Goal: Task Accomplishment & Management: Manage account settings

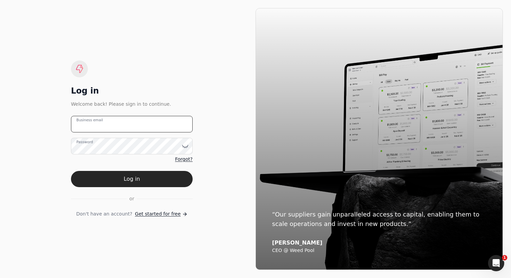
click at [163, 127] on email "Business email" at bounding box center [132, 124] width 122 height 17
type email "[PERSON_NAME][EMAIL_ADDRESS][DOMAIN_NAME]"
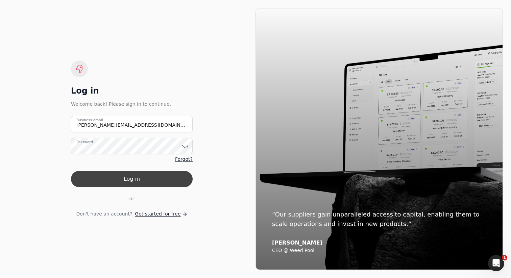
click at [172, 175] on button "Log in" at bounding box center [132, 179] width 122 height 16
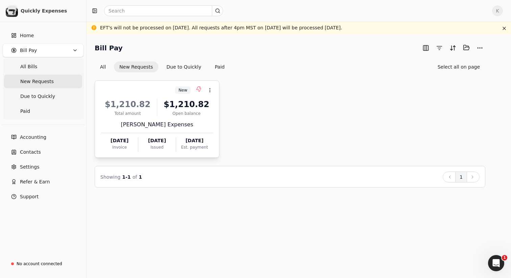
click at [199, 132] on div "$1,210.82 Total amount $1,210.82 Open balance [PERSON_NAME] Expenses [DATE] Inv…" at bounding box center [157, 123] width 112 height 58
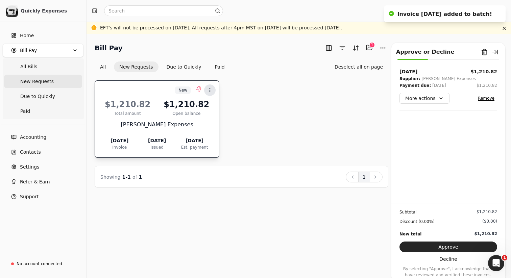
click at [215, 92] on button "Context Menu Button" at bounding box center [209, 90] width 11 height 11
click at [220, 103] on span "Open" at bounding box center [221, 106] width 13 height 7
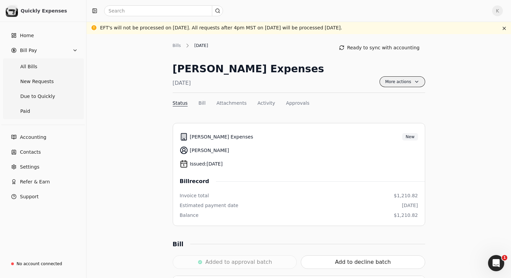
click at [402, 80] on span "More actions" at bounding box center [403, 81] width 46 height 11
click at [299, 105] on button "Approvals" at bounding box center [297, 103] width 23 height 7
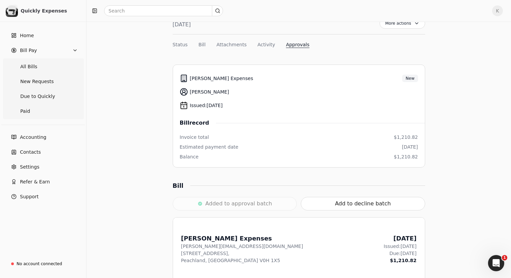
scroll to position [25, 0]
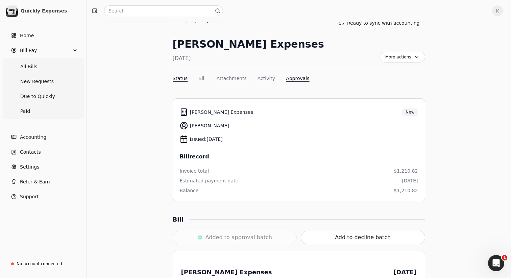
click at [177, 77] on button "Status" at bounding box center [180, 78] width 15 height 7
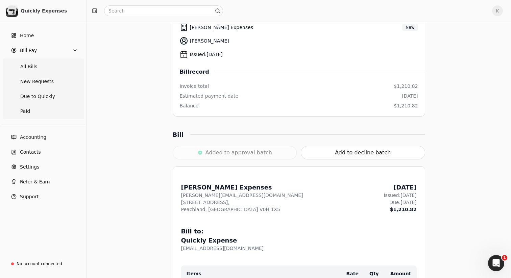
scroll to position [0, 0]
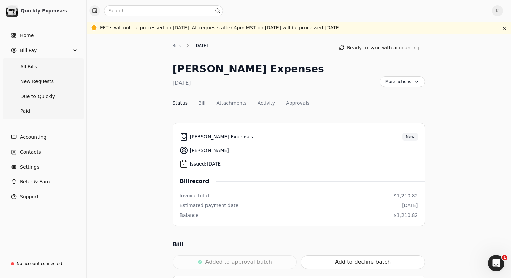
click at [95, 11] on button "button" at bounding box center [94, 10] width 11 height 11
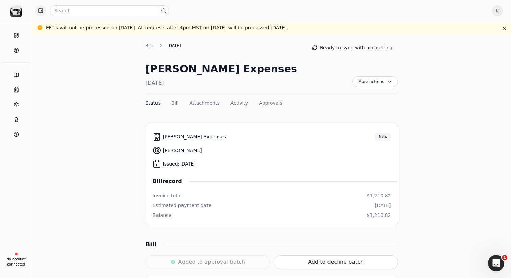
click at [42, 11] on button "button" at bounding box center [40, 10] width 11 height 11
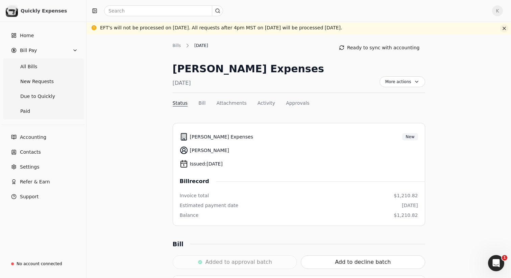
click at [505, 27] on button "button" at bounding box center [504, 28] width 8 height 8
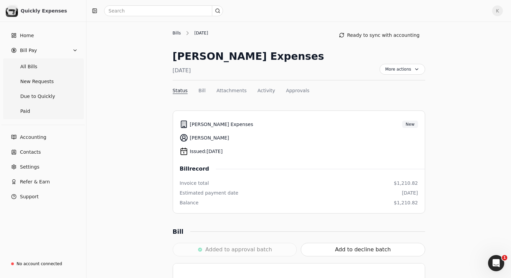
click at [174, 33] on div "Bills" at bounding box center [179, 33] width 12 height 6
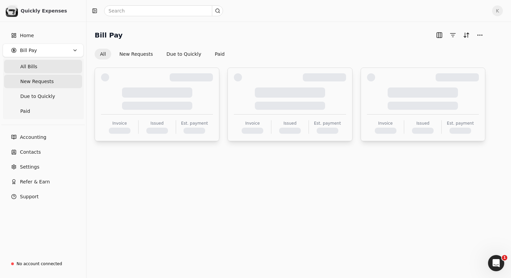
click at [51, 81] on span "New Requests" at bounding box center [36, 81] width 33 height 7
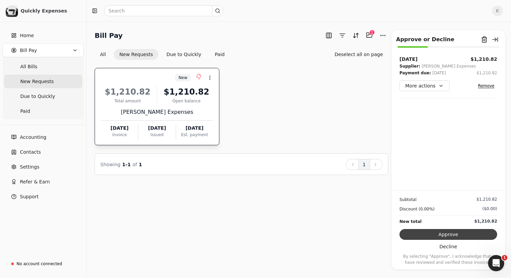
click at [460, 234] on button "Approve" at bounding box center [449, 234] width 98 height 11
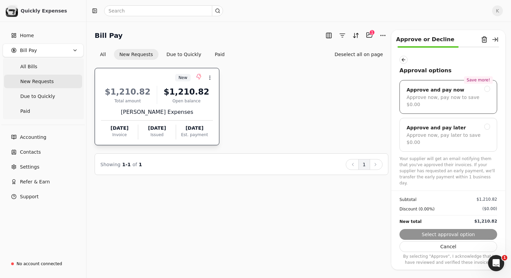
click at [455, 100] on div "Approve now, pay now to save $0.00" at bounding box center [449, 101] width 84 height 14
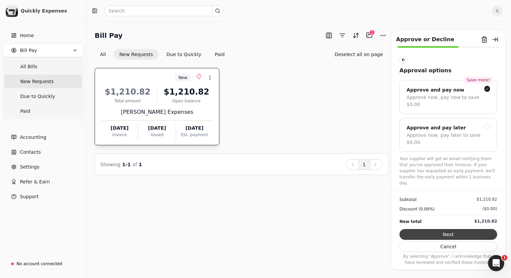
click at [452, 236] on button "Next" at bounding box center [449, 234] width 98 height 11
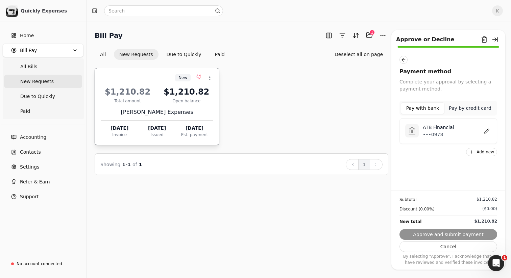
click at [447, 133] on p "•••0978" at bounding box center [438, 134] width 31 height 7
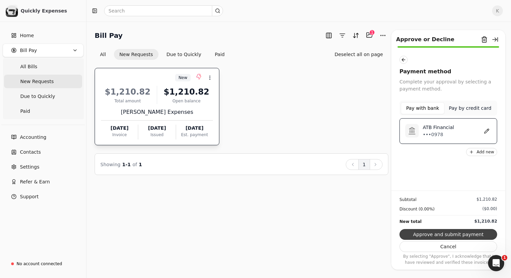
click at [439, 232] on button "Approve and submit payment" at bounding box center [449, 234] width 98 height 11
